Goal: Task Accomplishment & Management: Manage account settings

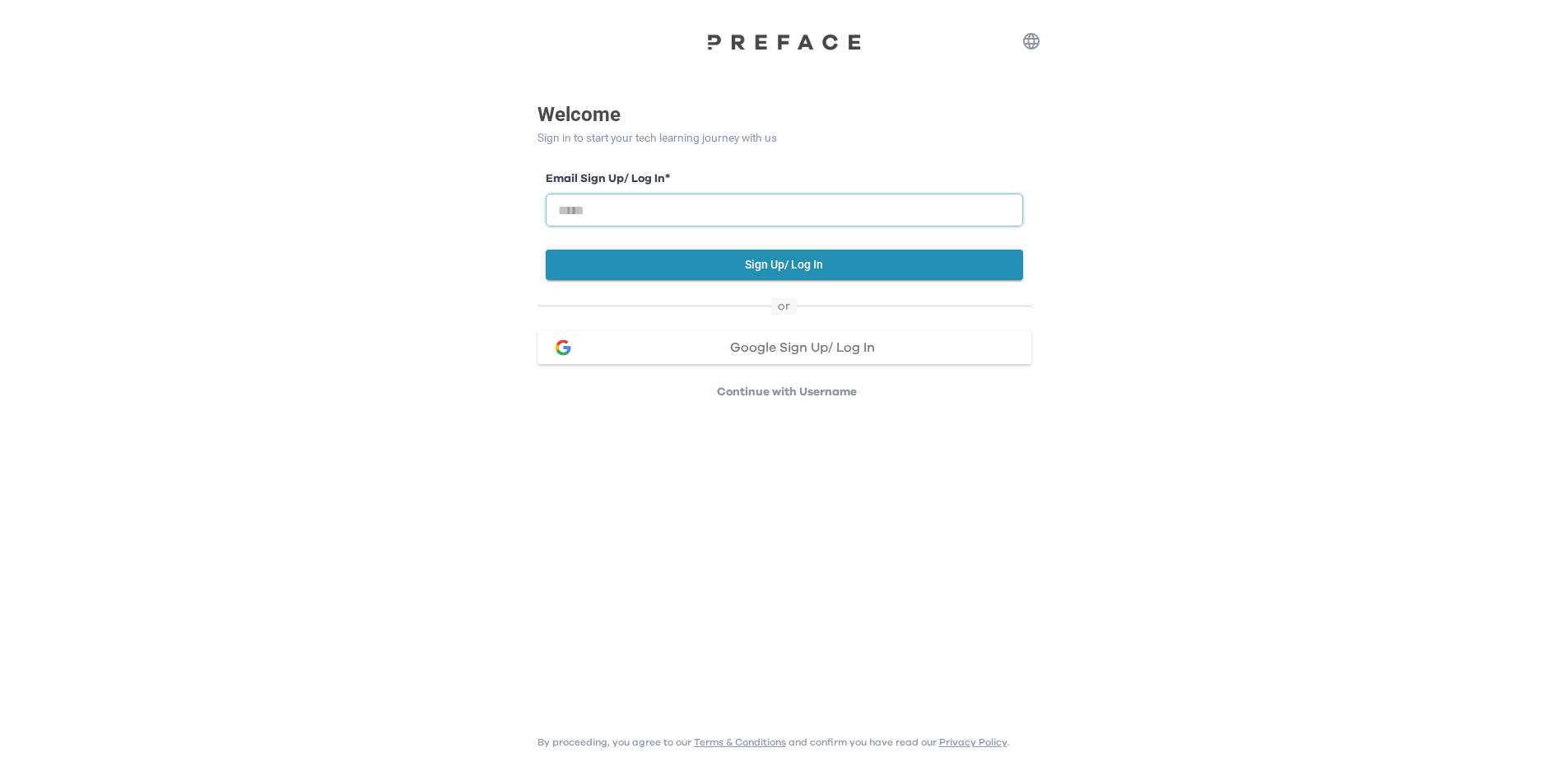
drag, startPoint x: 0, startPoint y: 0, endPoint x: 723, endPoint y: 201, distance: 750.4
click at [723, 201] on input "email" at bounding box center [784, 210] width 477 height 33
type input "**********"
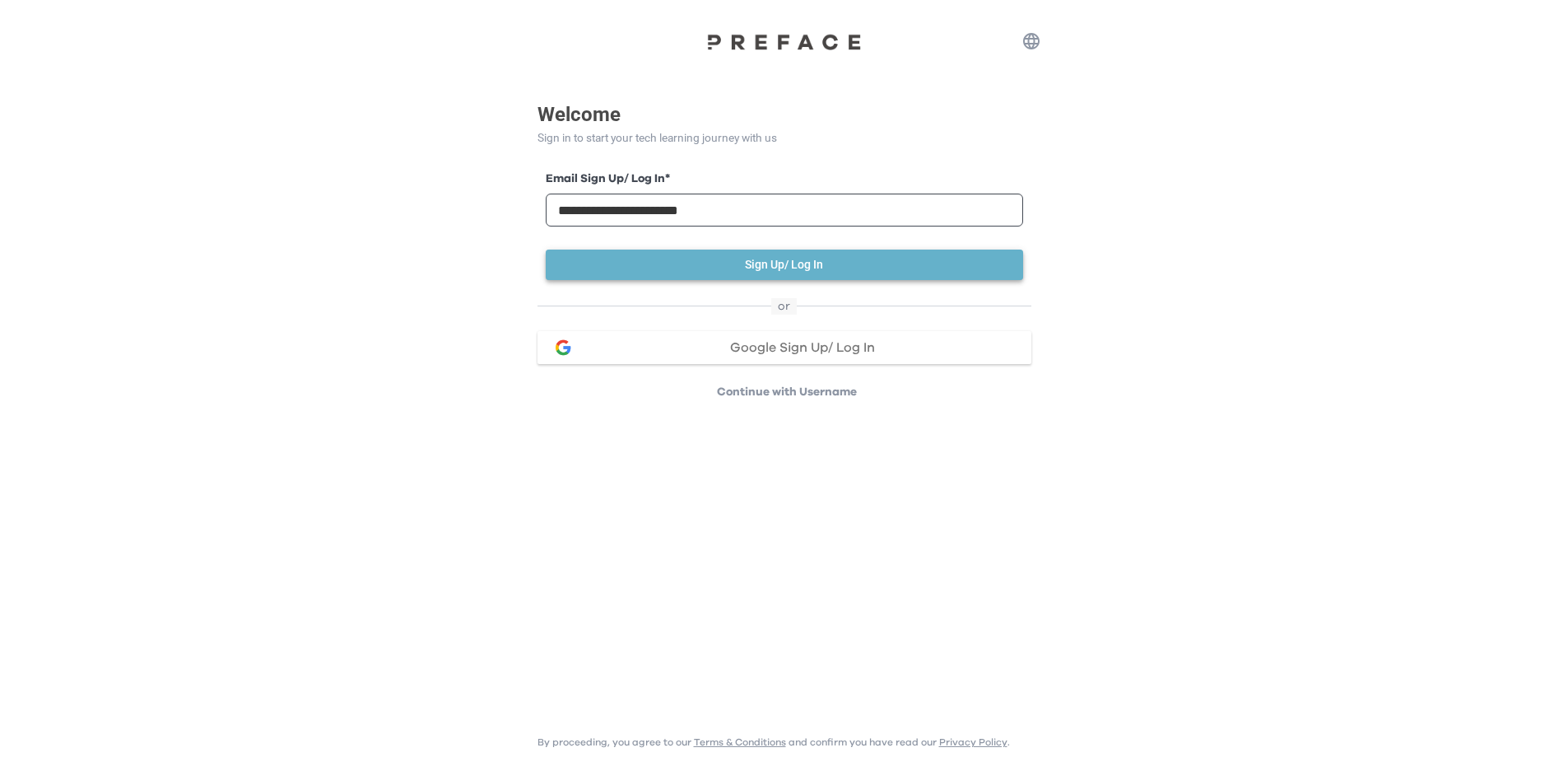
click at [893, 266] on button "Sign Up/ Log In" at bounding box center [784, 264] width 477 height 30
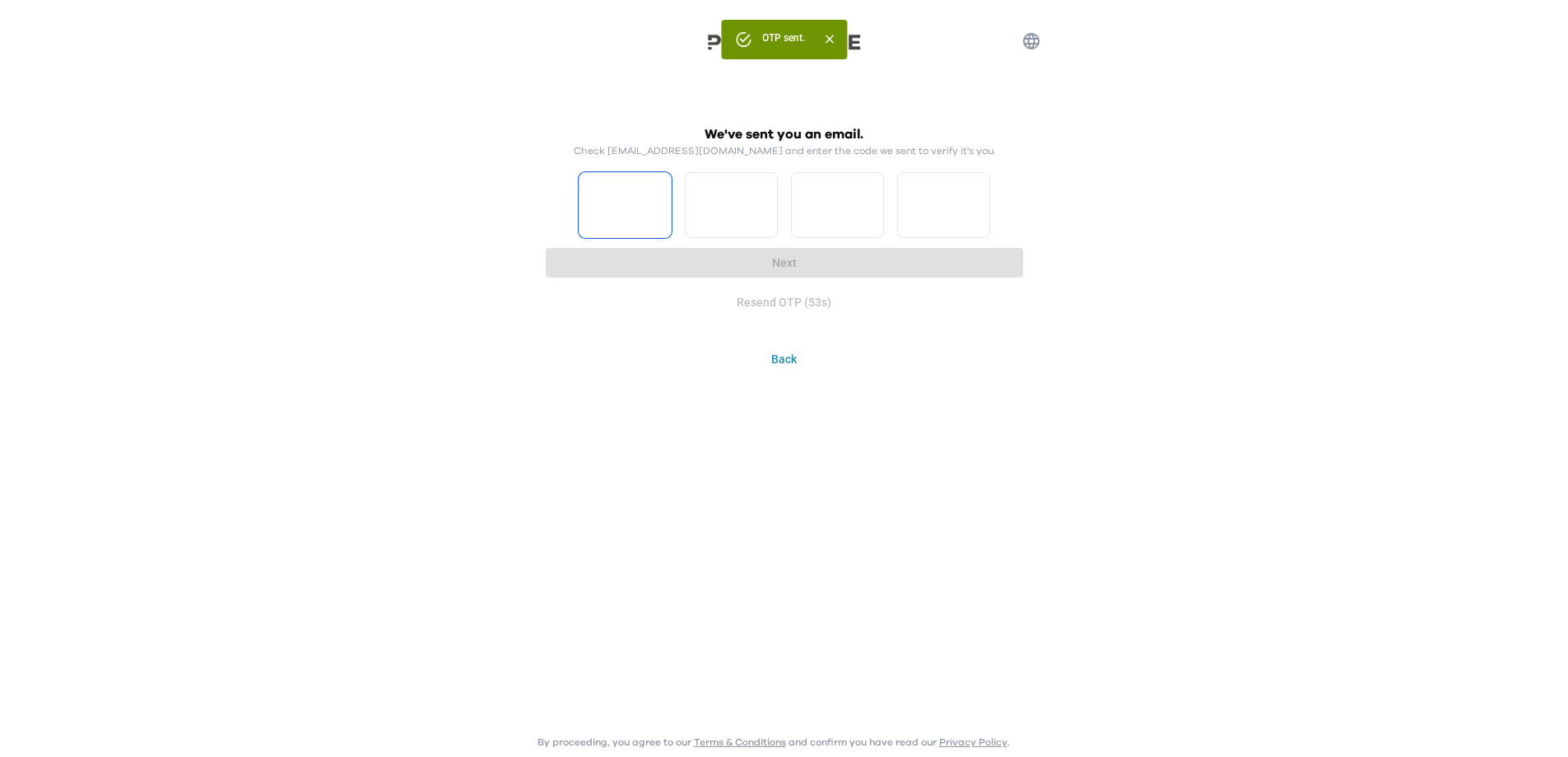
click at [637, 214] on input "Please enter OTP character 1" at bounding box center [625, 205] width 93 height 65
type input "*"
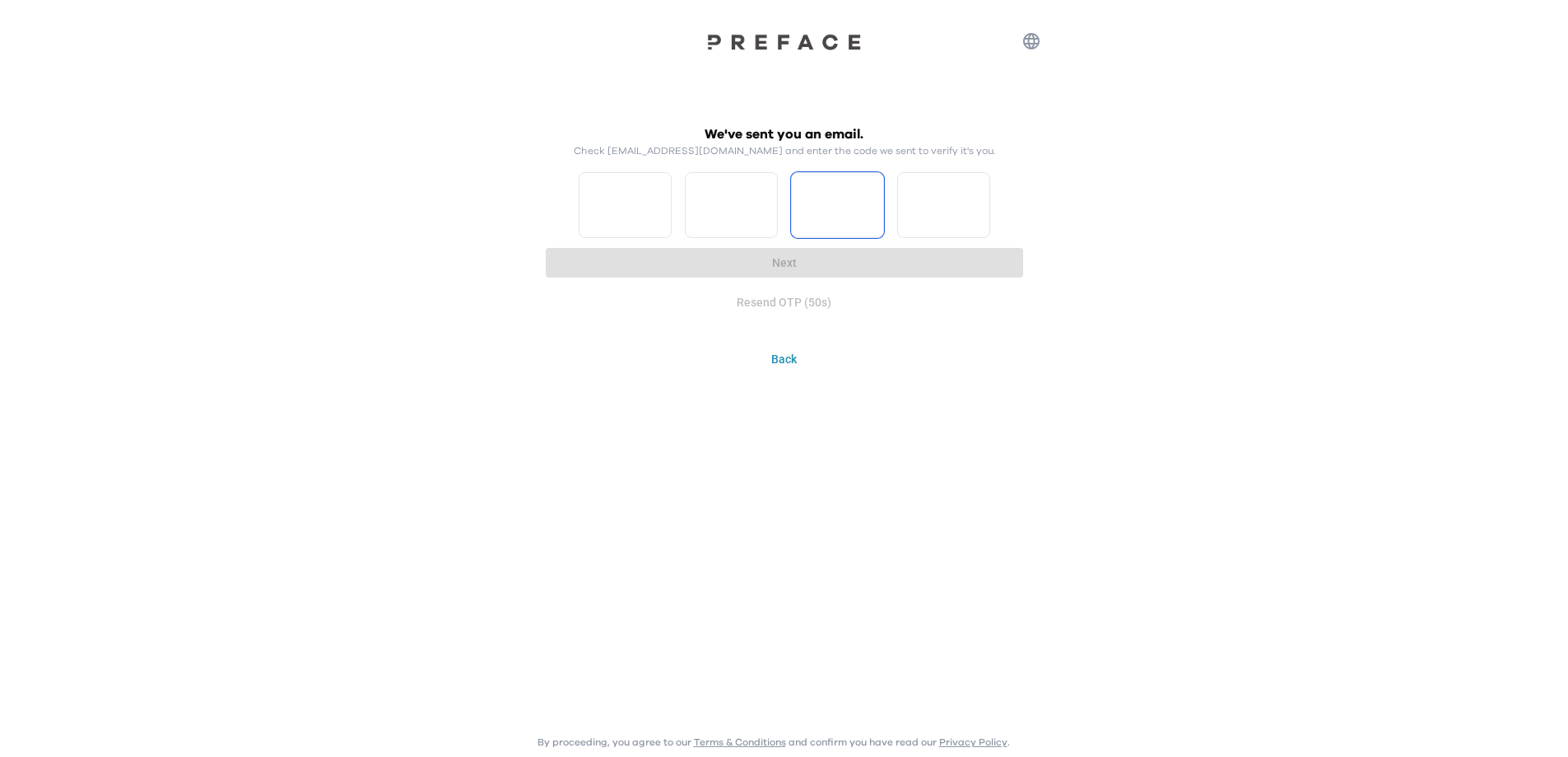
type input "*"
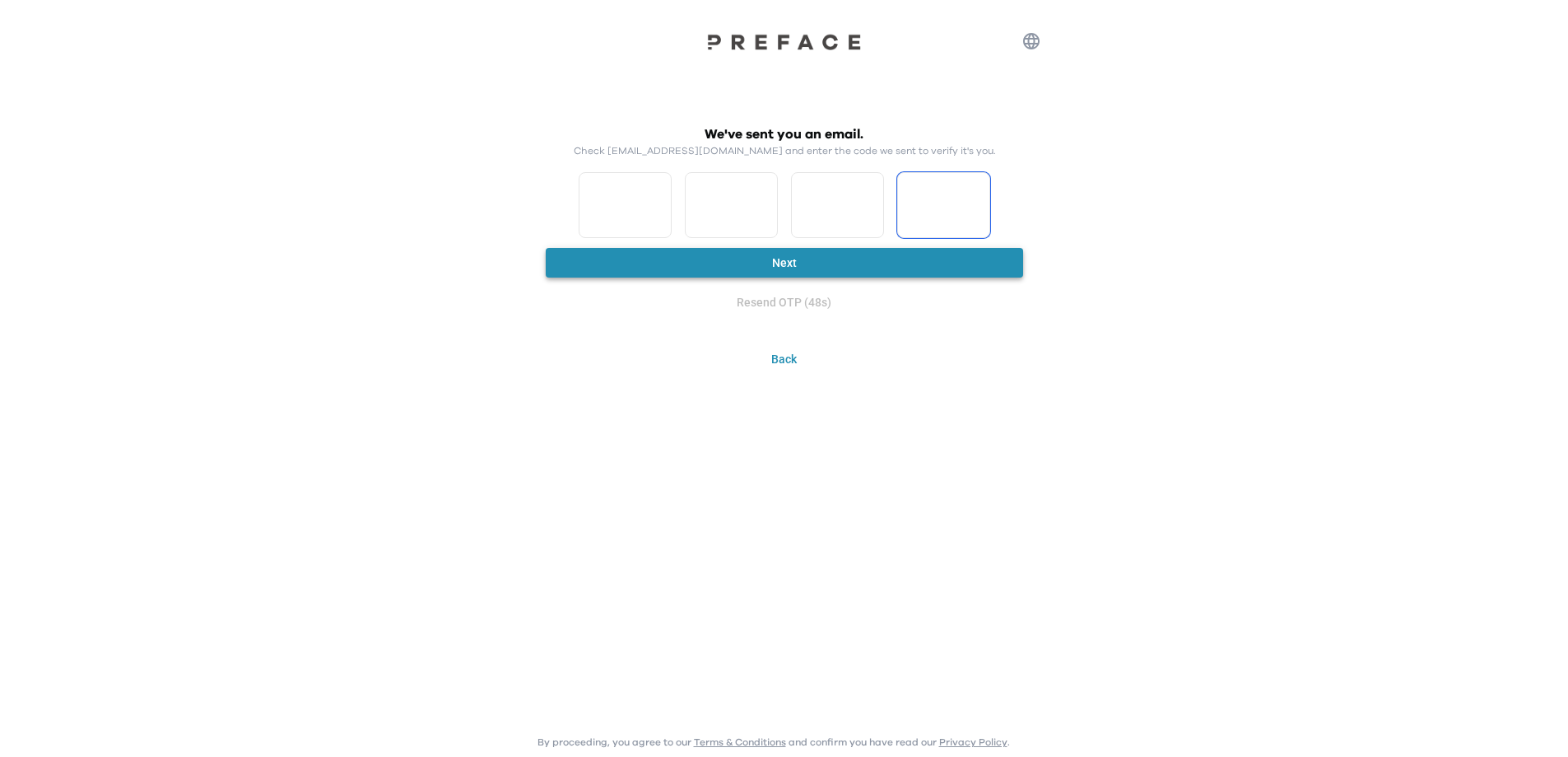
type input "*"
click at [804, 270] on button "Next" at bounding box center [784, 263] width 477 height 30
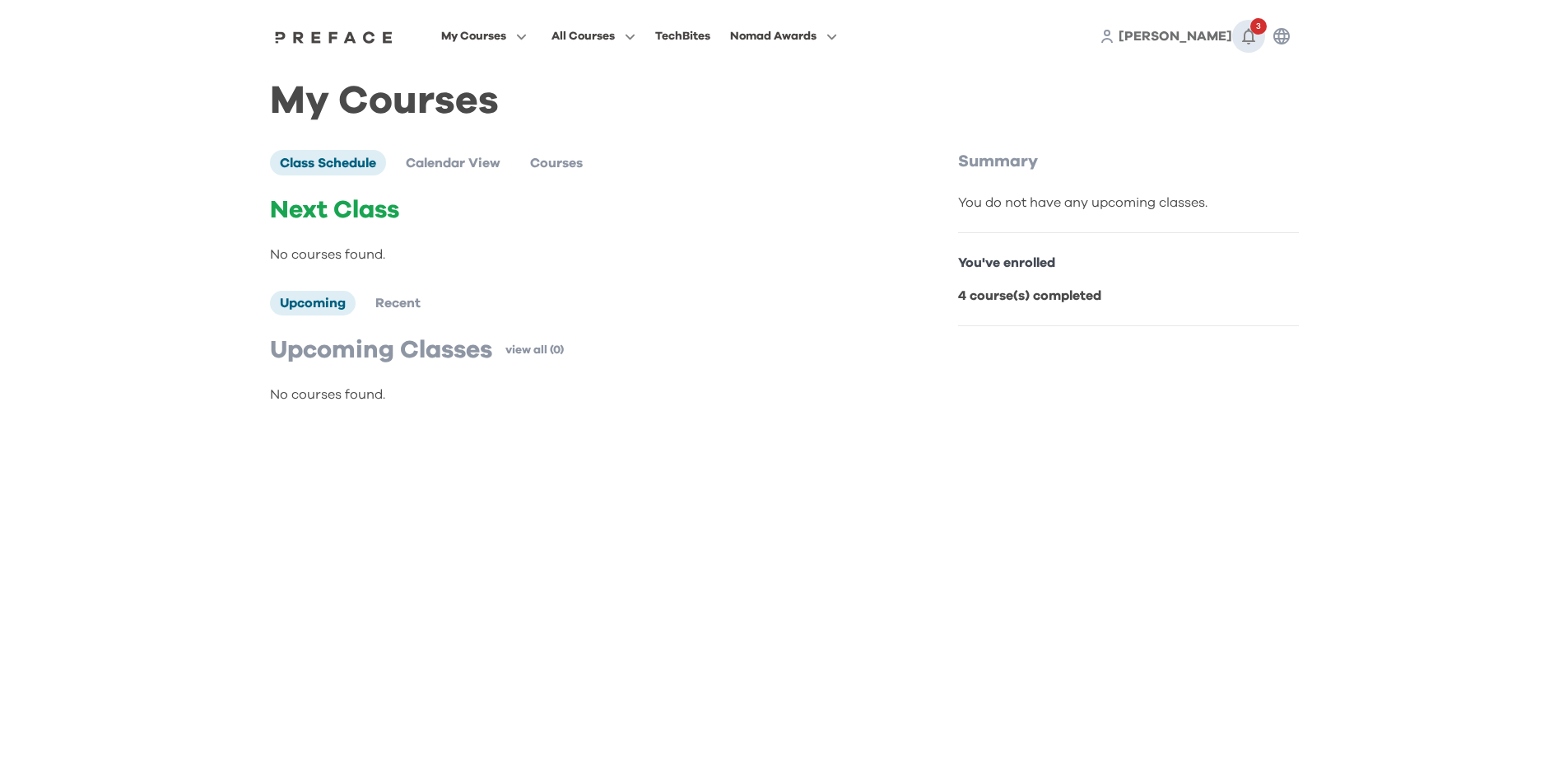
click at [1243, 34] on icon "button" at bounding box center [1249, 36] width 20 height 20
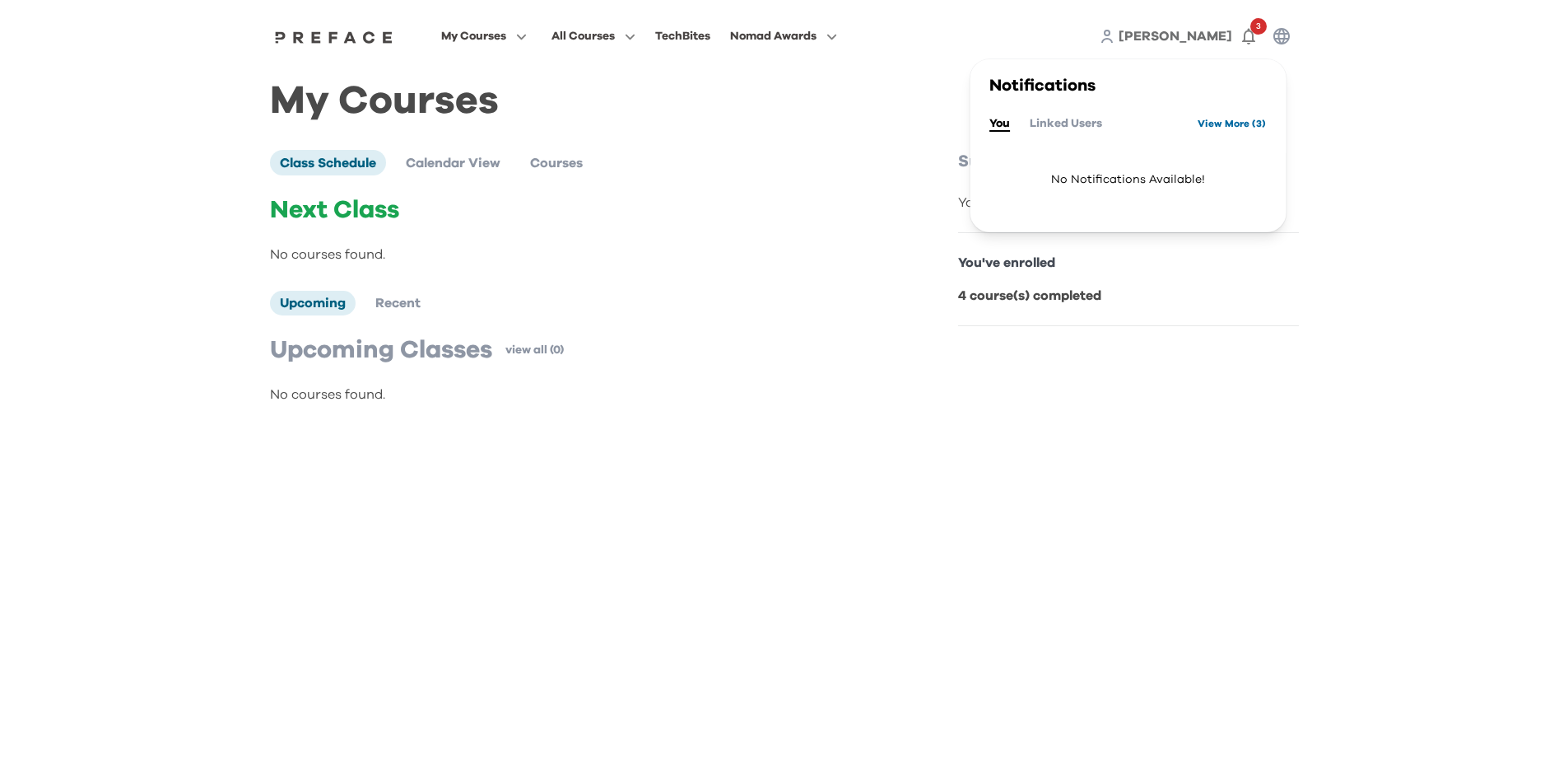
click at [1205, 118] on link "View More ( 3 )" at bounding box center [1231, 123] width 68 height 27
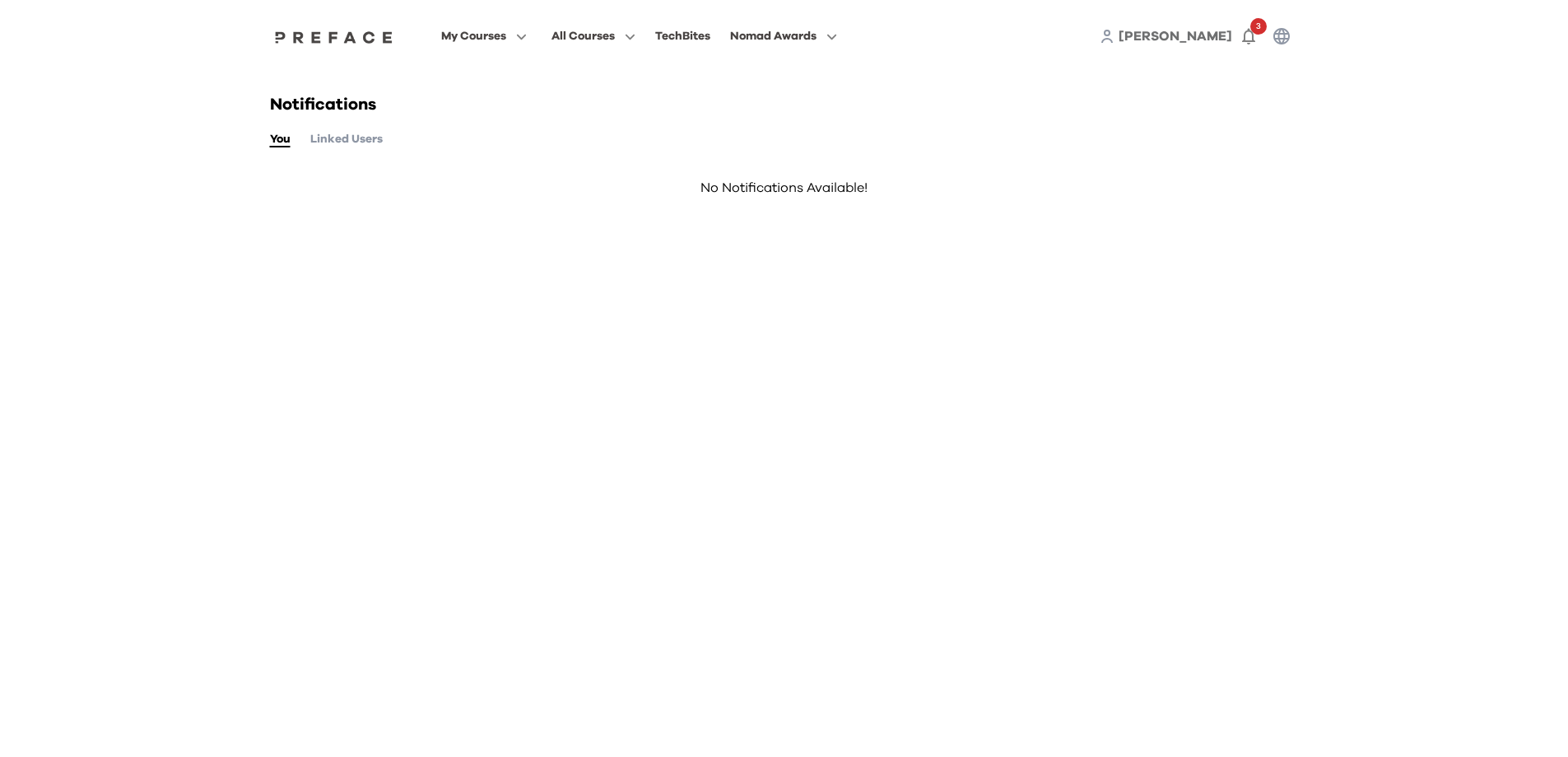
click at [356, 145] on button "Linked Users" at bounding box center [346, 139] width 72 height 18
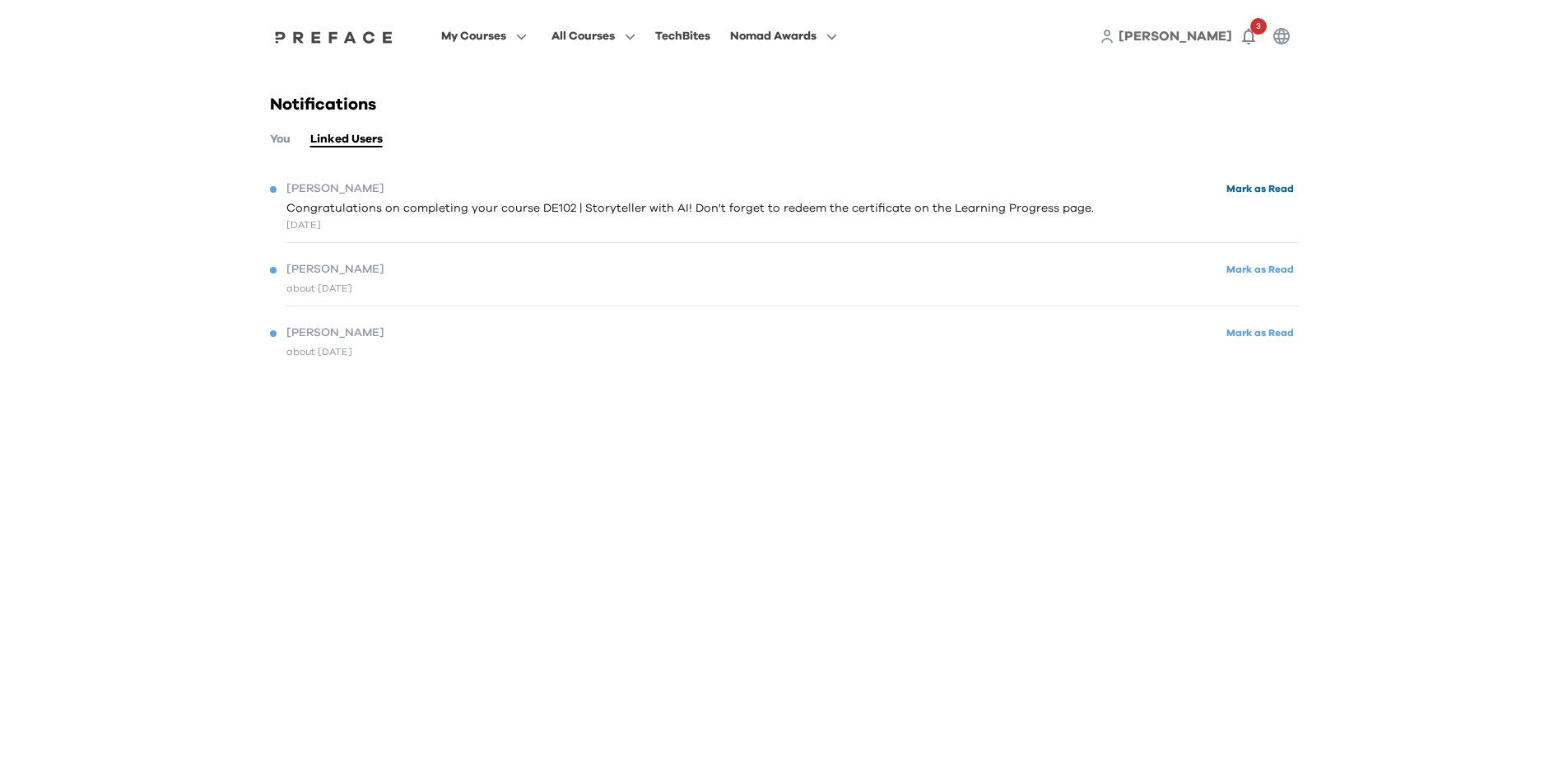
click at [1275, 193] on button "Mark as Read" at bounding box center [1261, 189] width 77 height 22
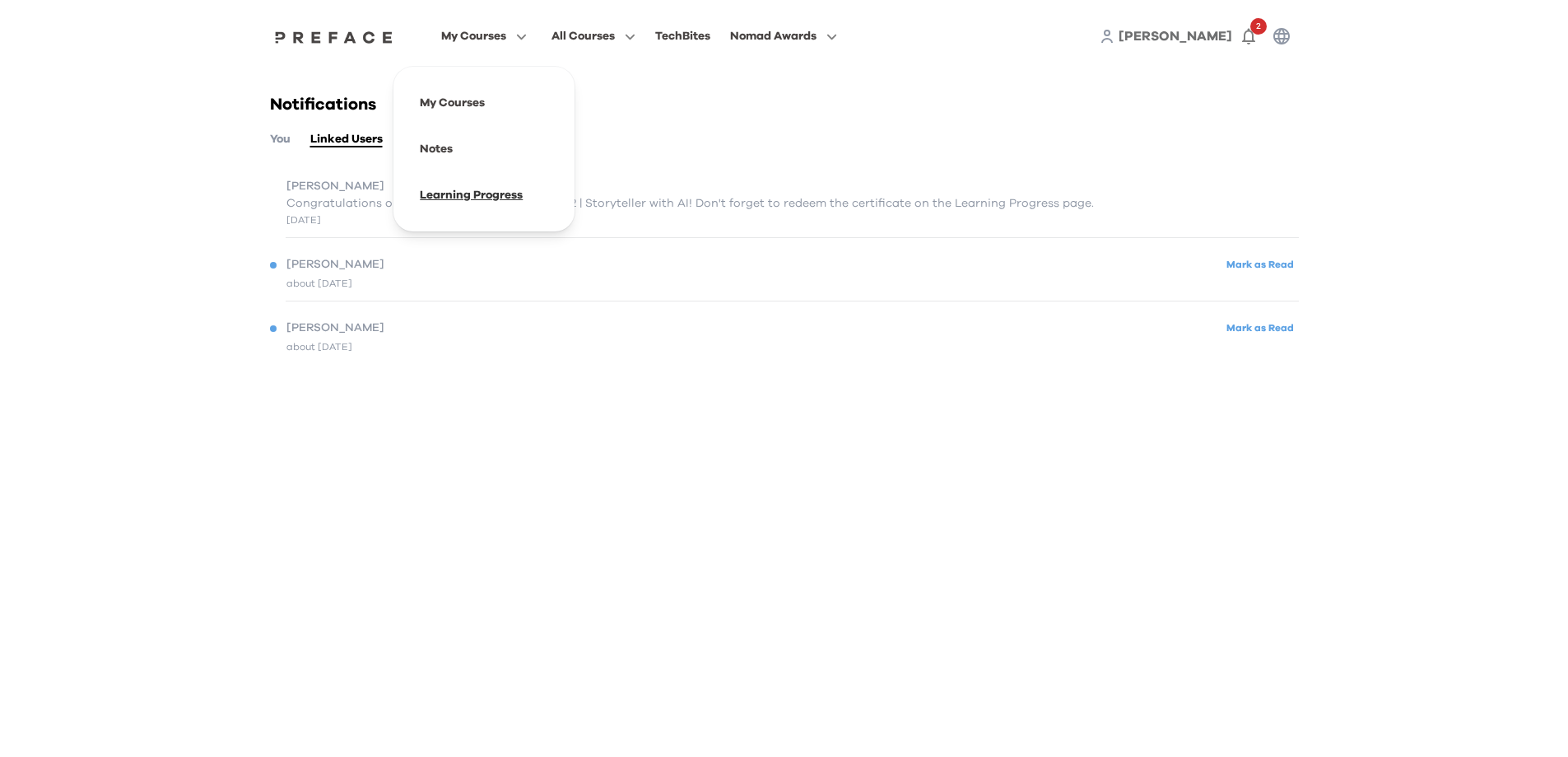
click at [476, 191] on span at bounding box center [484, 195] width 155 height 47
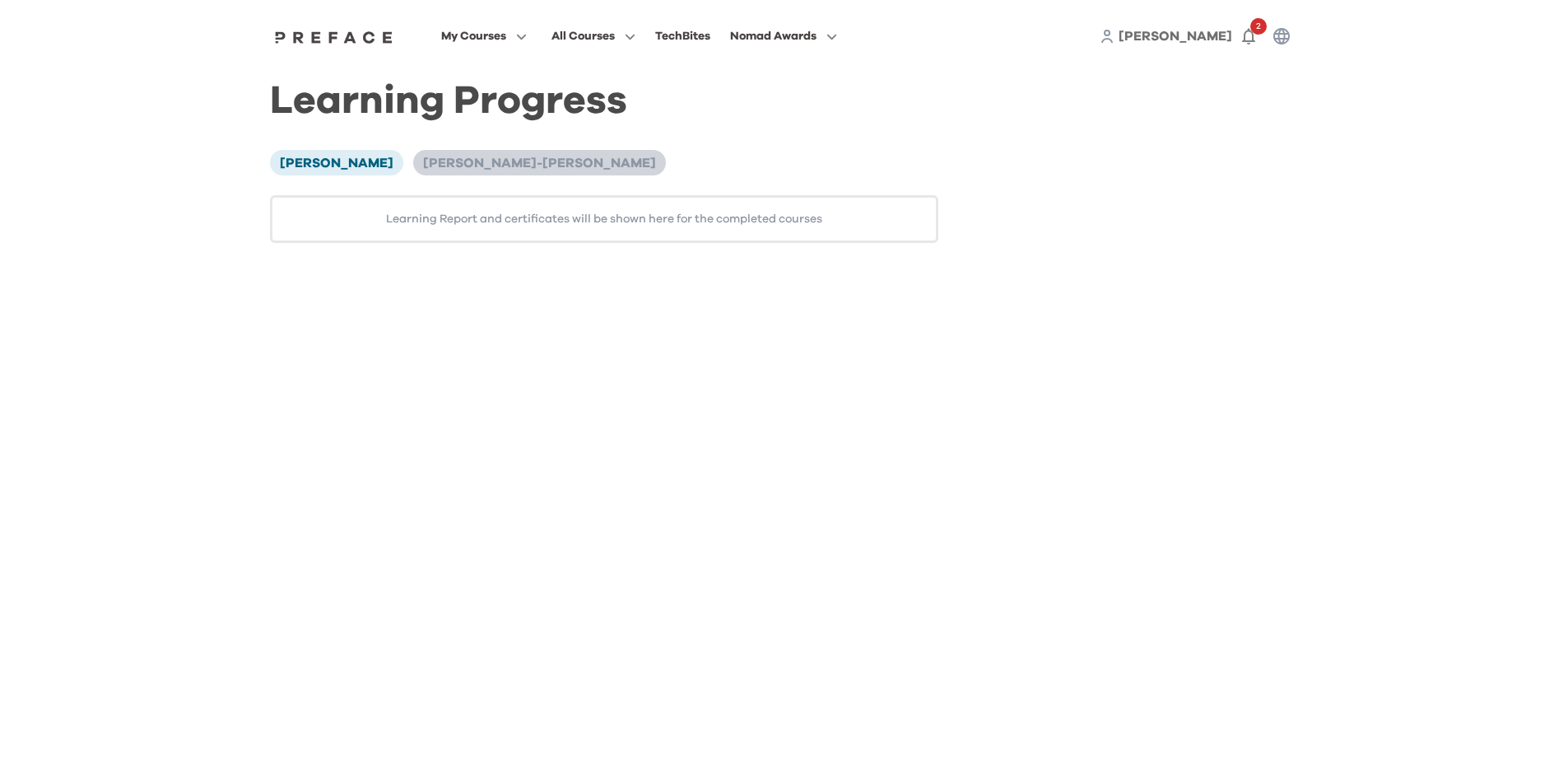
click at [485, 164] on span "[PERSON_NAME]-[PERSON_NAME]" at bounding box center [539, 163] width 233 height 13
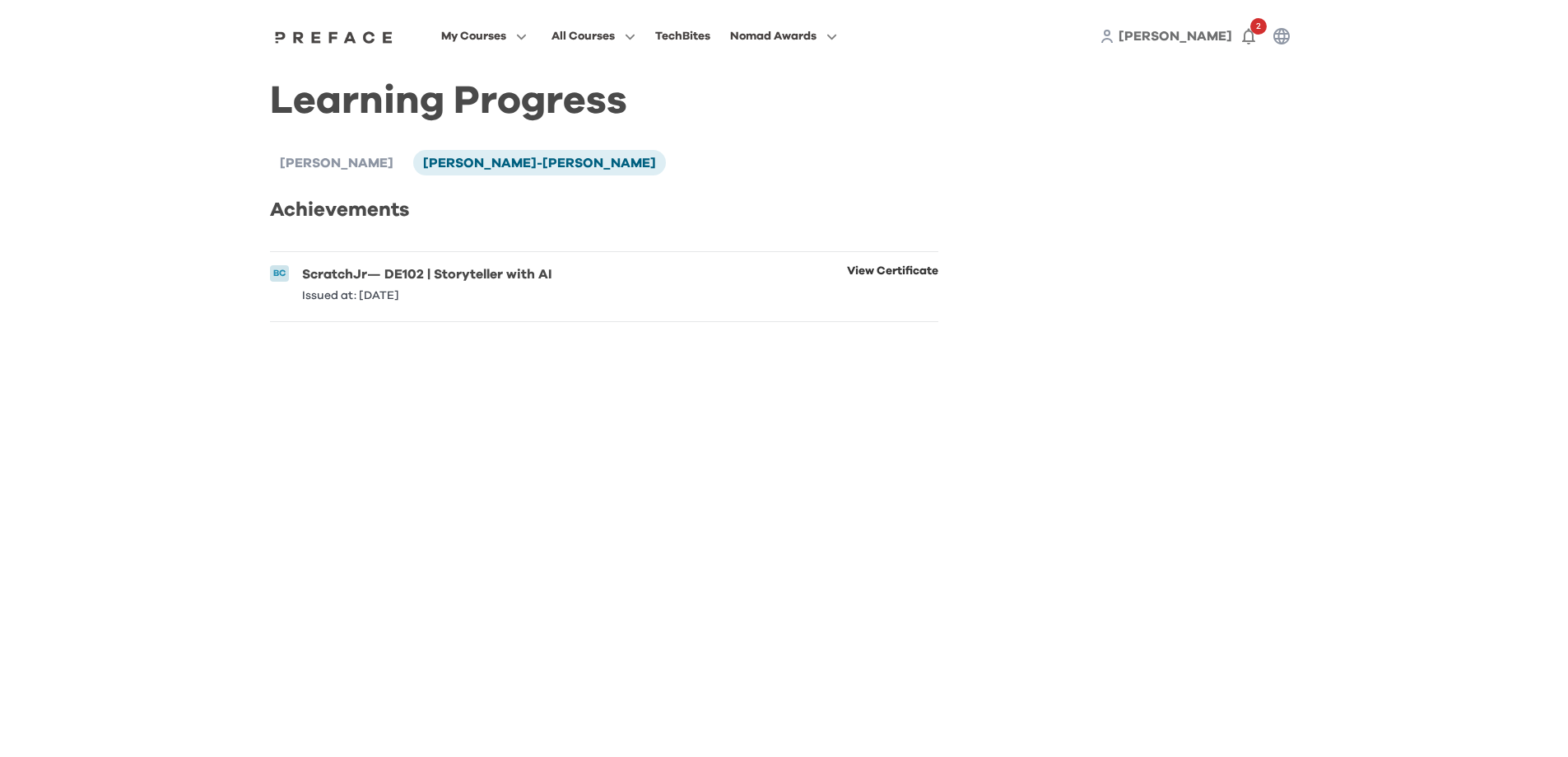
click at [900, 277] on link "View Certificate" at bounding box center [893, 283] width 91 height 36
